Goal: Information Seeking & Learning: Check status

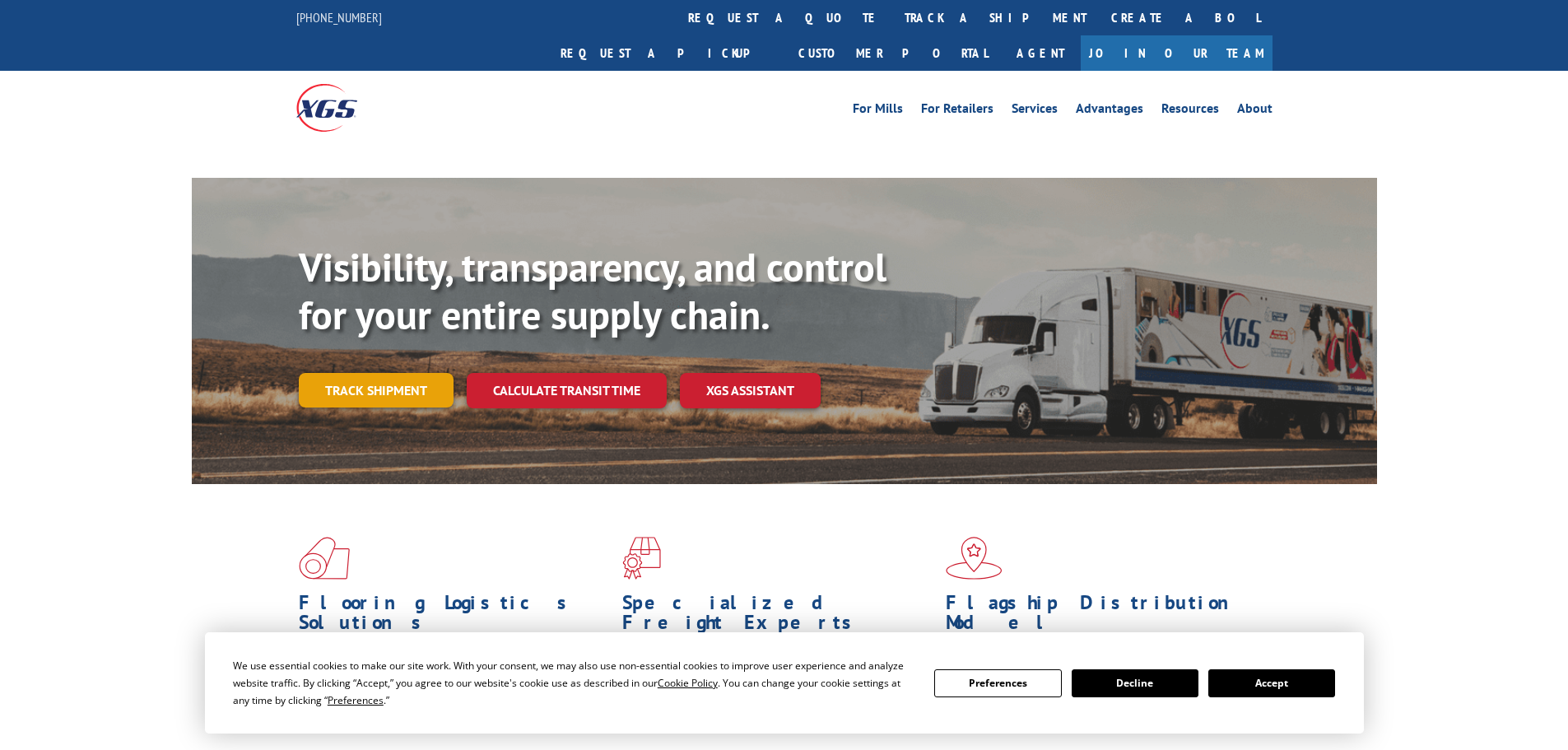
click at [361, 374] on link "Track shipment" at bounding box center [376, 391] width 155 height 35
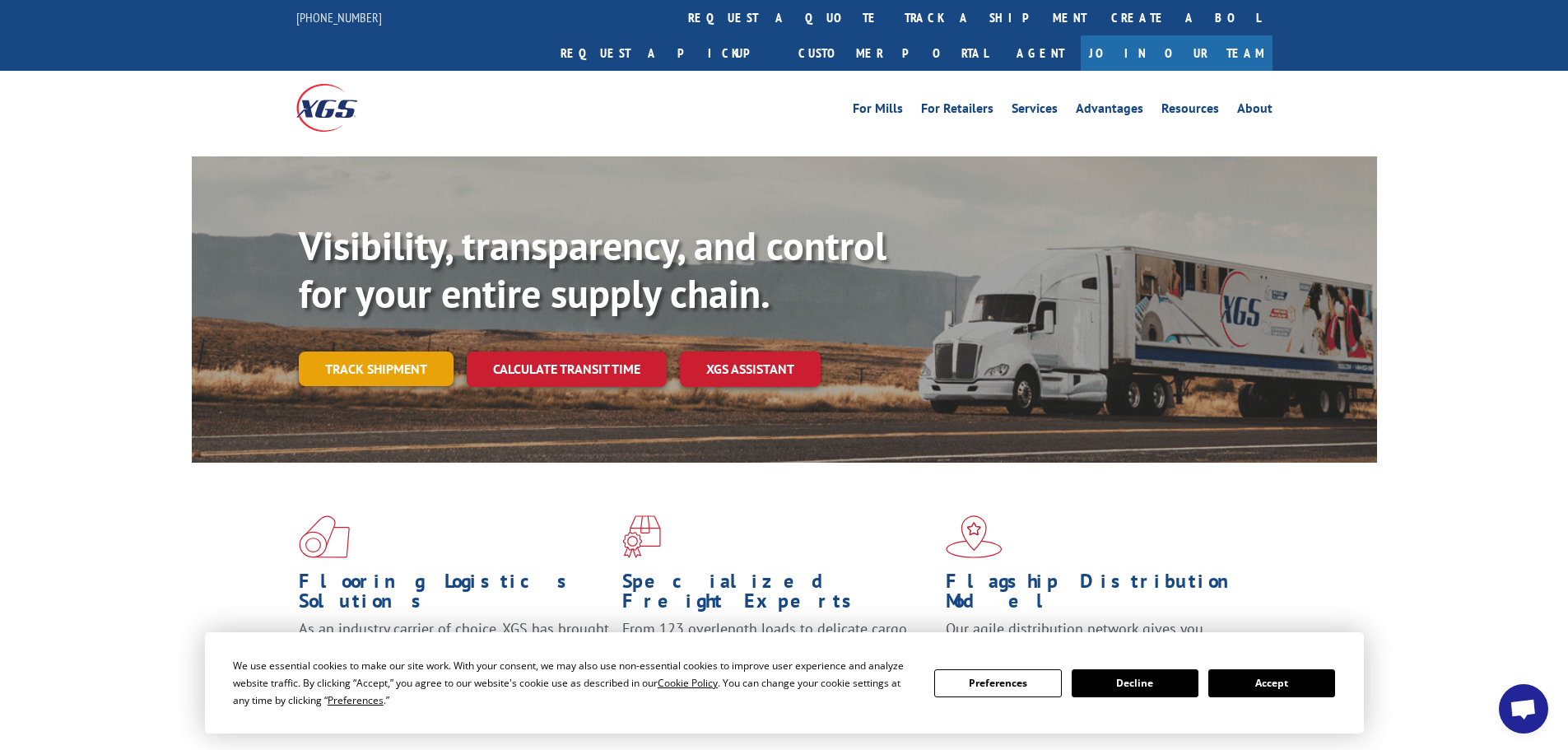
click at [376, 352] on link "Track shipment" at bounding box center [376, 369] width 155 height 35
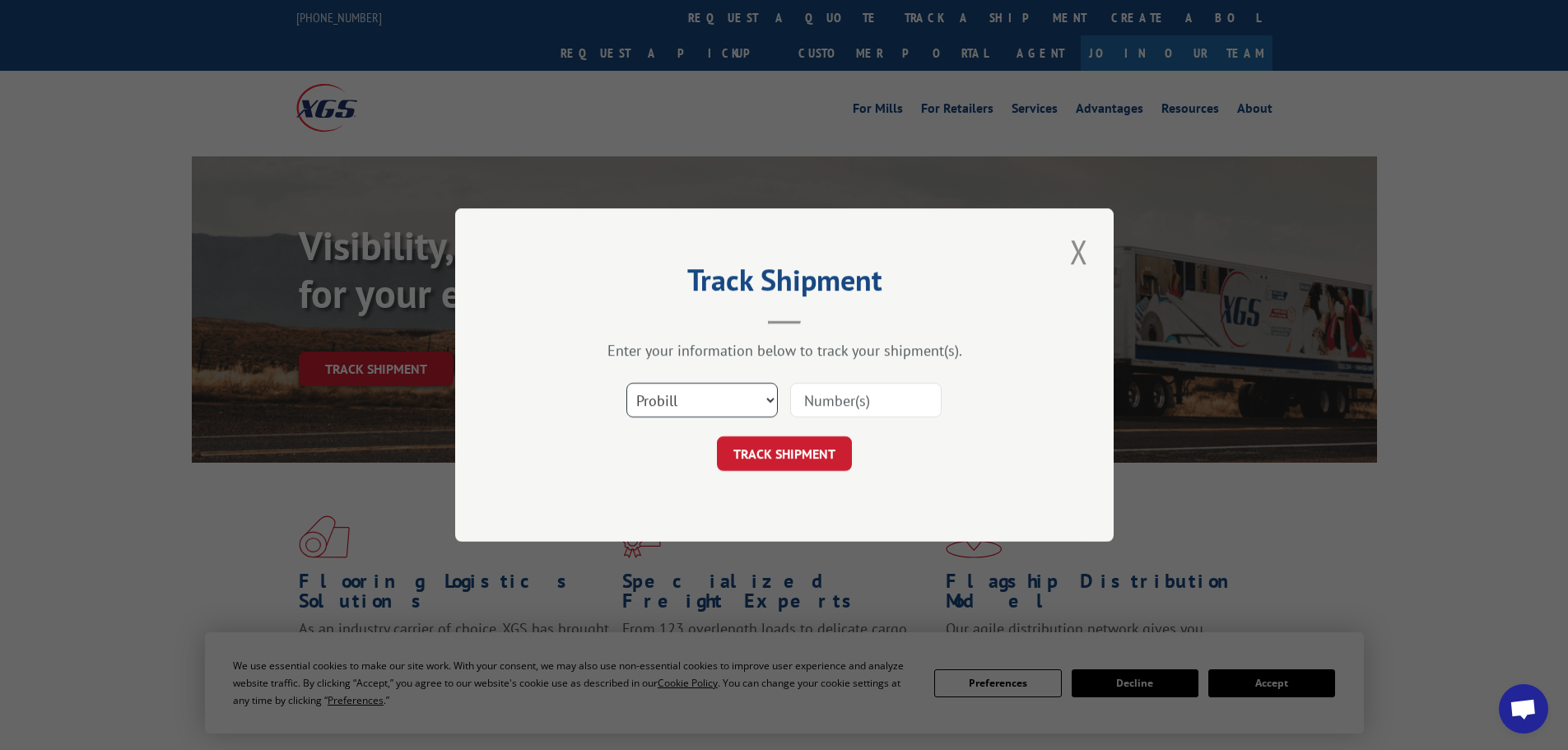
click at [680, 403] on select "Select category... Probill BOL PO" at bounding box center [702, 400] width 151 height 35
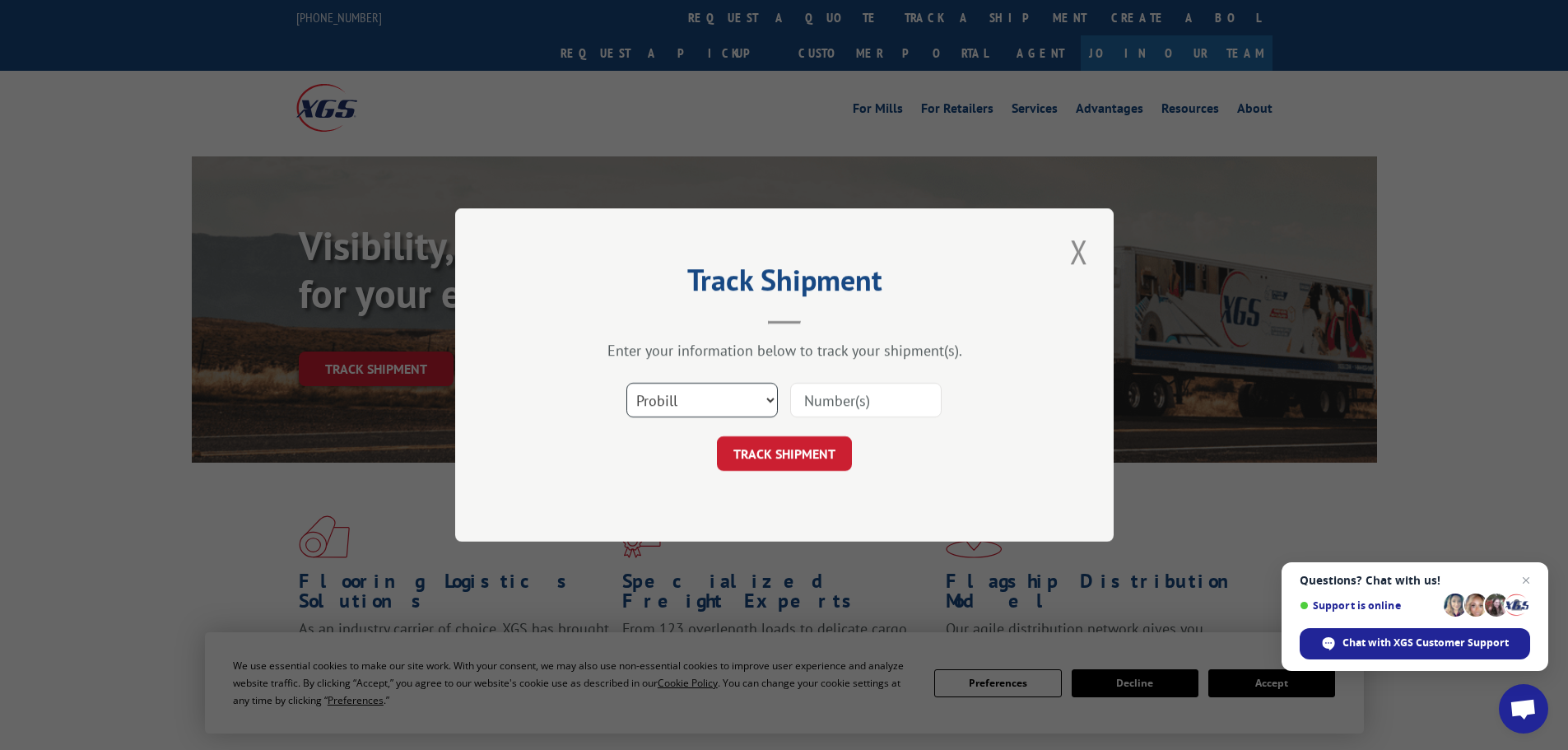
select select "bol"
click at [627, 383] on select "Select category... Probill BOL PO" at bounding box center [702, 400] width 151 height 35
click at [829, 405] on input at bounding box center [866, 400] width 151 height 35
paste input "421332"
type input "421332"
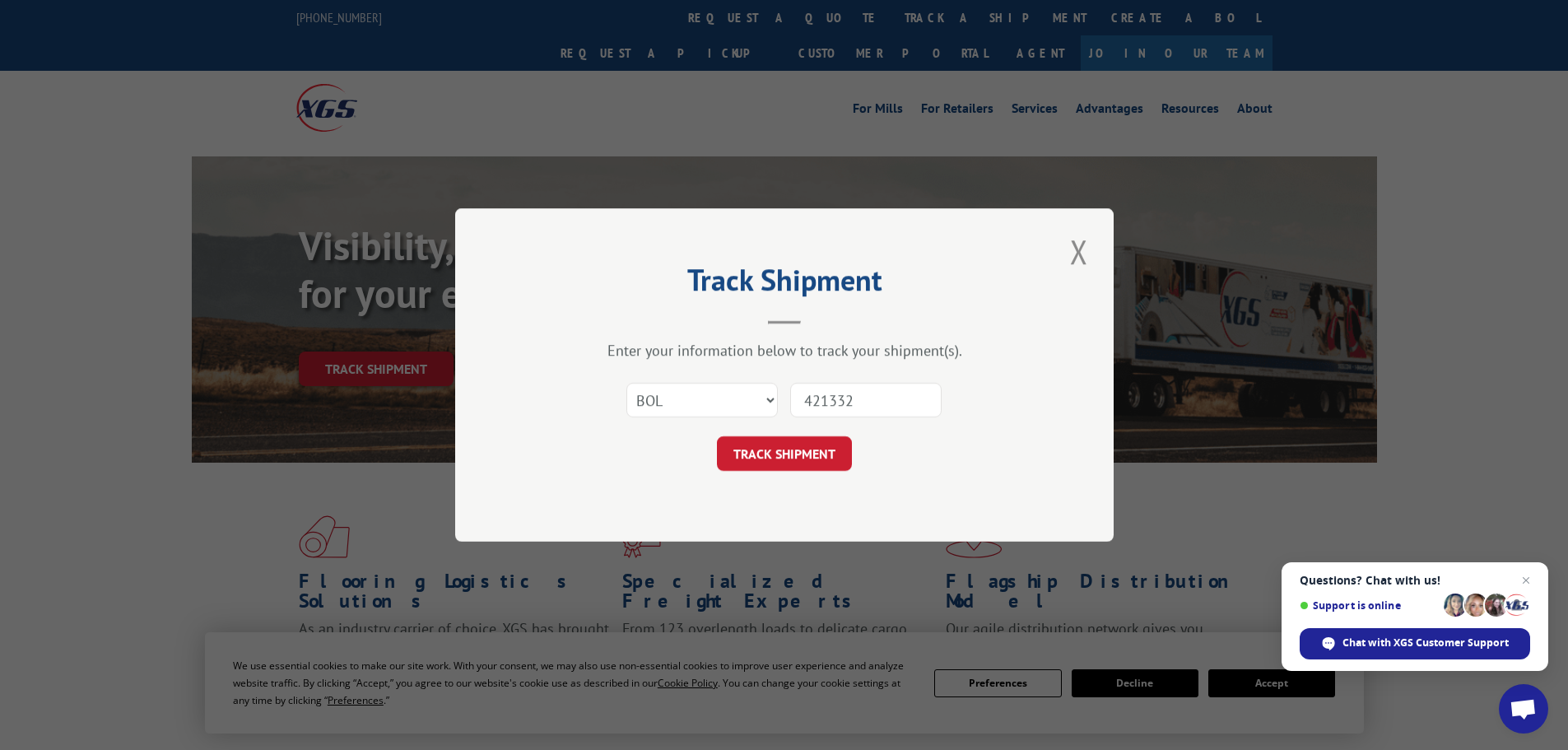
click button "TRACK SHIPMENT" at bounding box center [784, 454] width 135 height 35
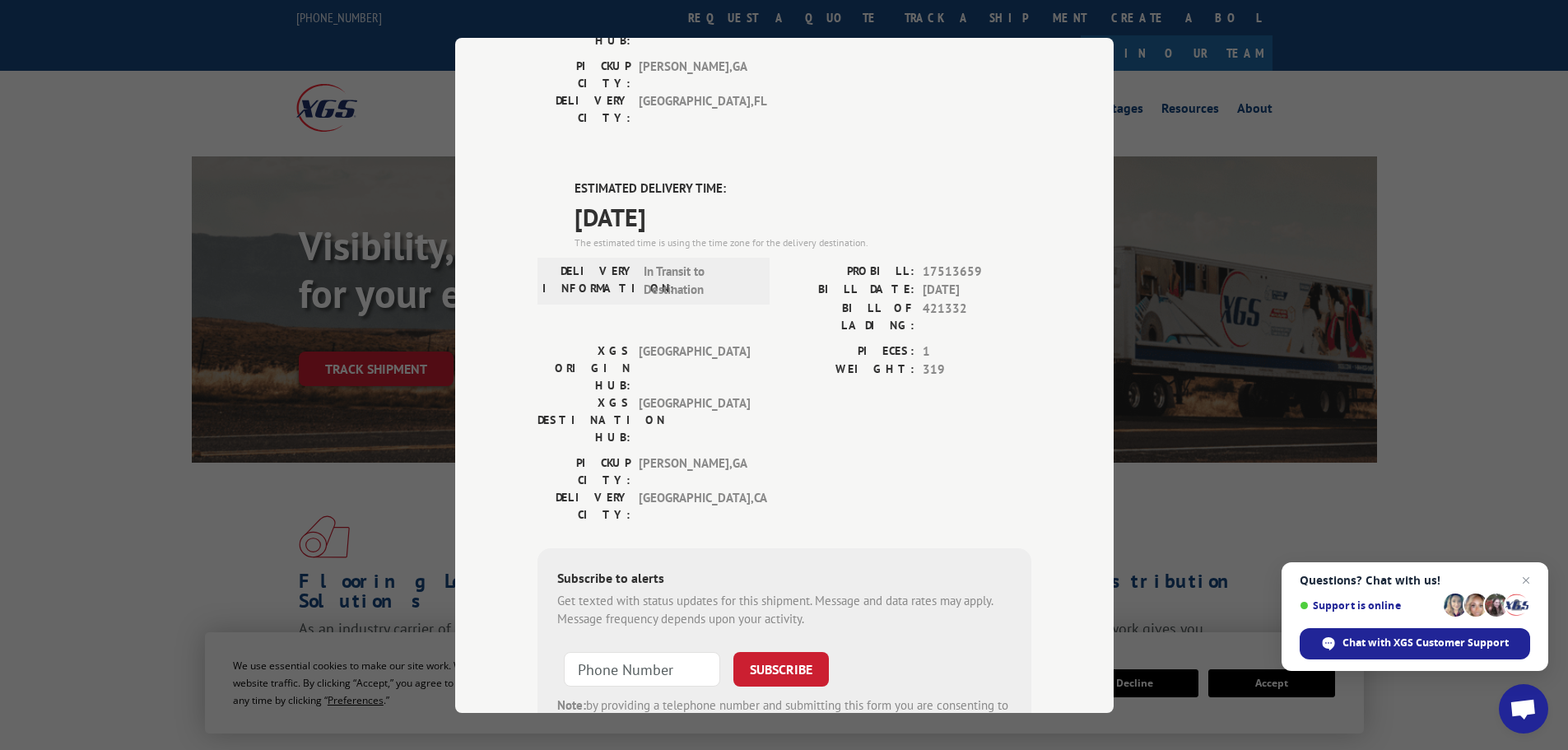
scroll to position [495, 0]
